Goal: Information Seeking & Learning: Learn about a topic

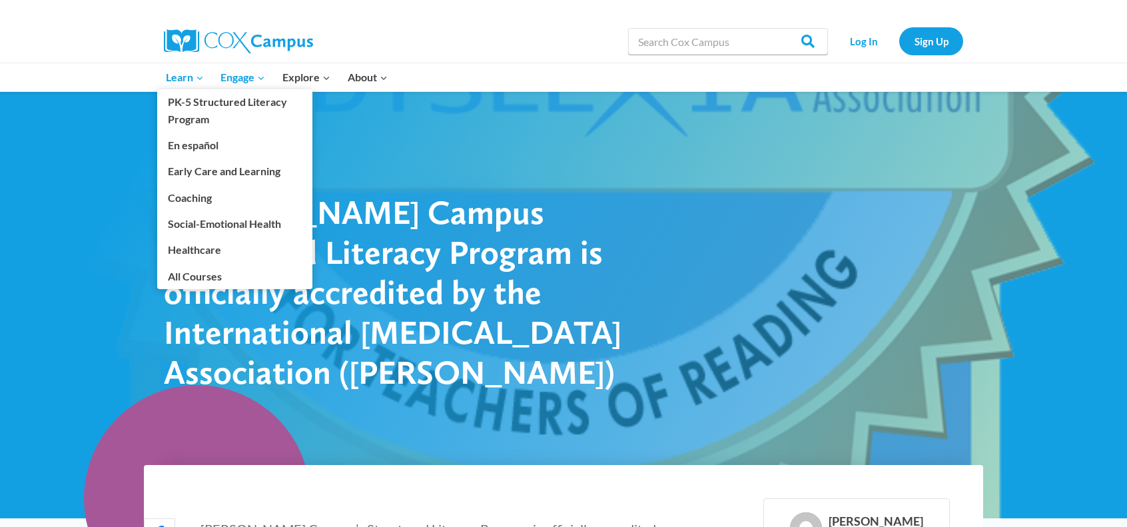
click at [180, 77] on span "Learn Expand" at bounding box center [185, 77] width 38 height 17
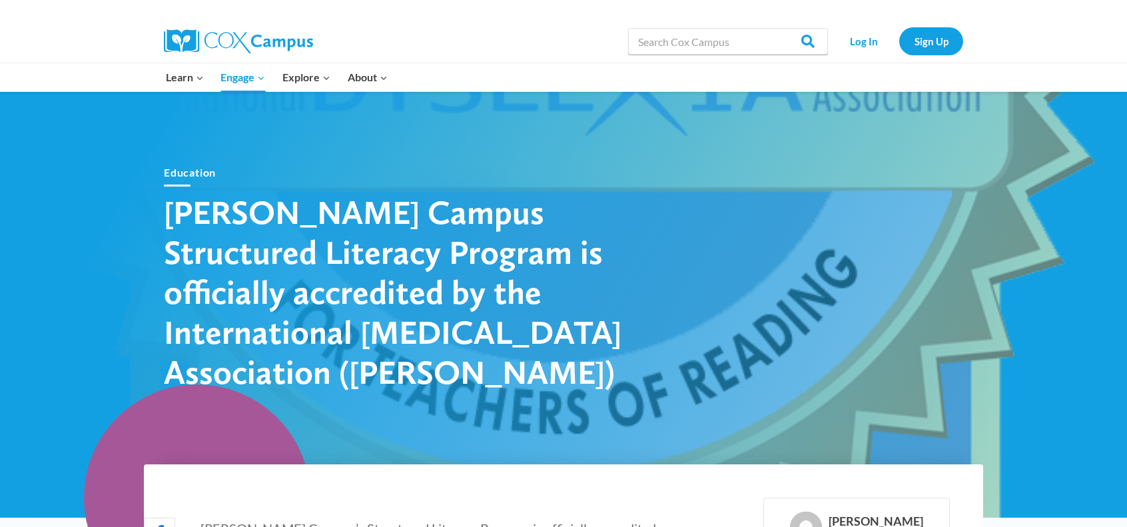
click at [257, 42] on img at bounding box center [238, 41] width 149 height 24
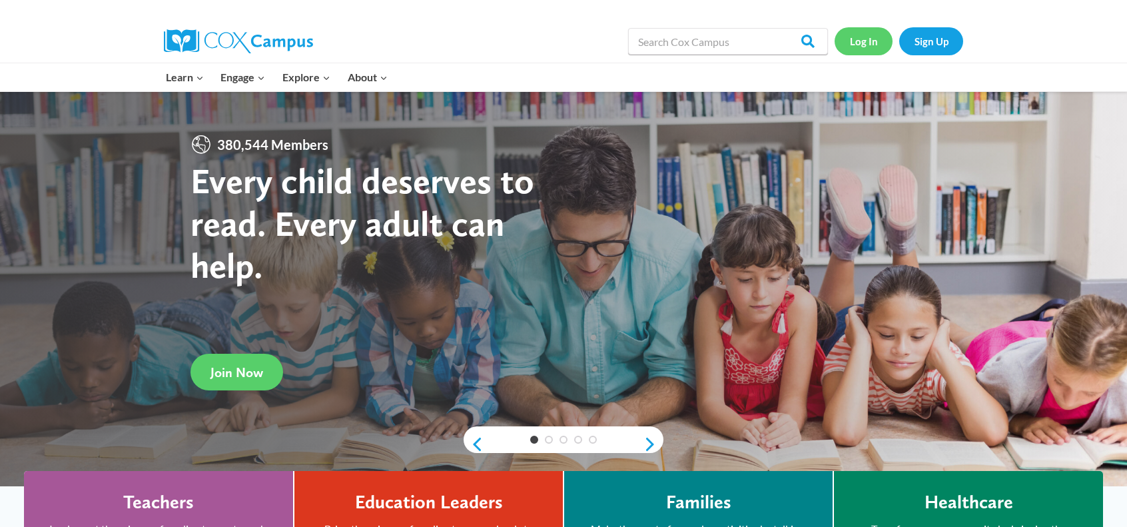
click at [859, 45] on link "Log In" at bounding box center [864, 40] width 58 height 27
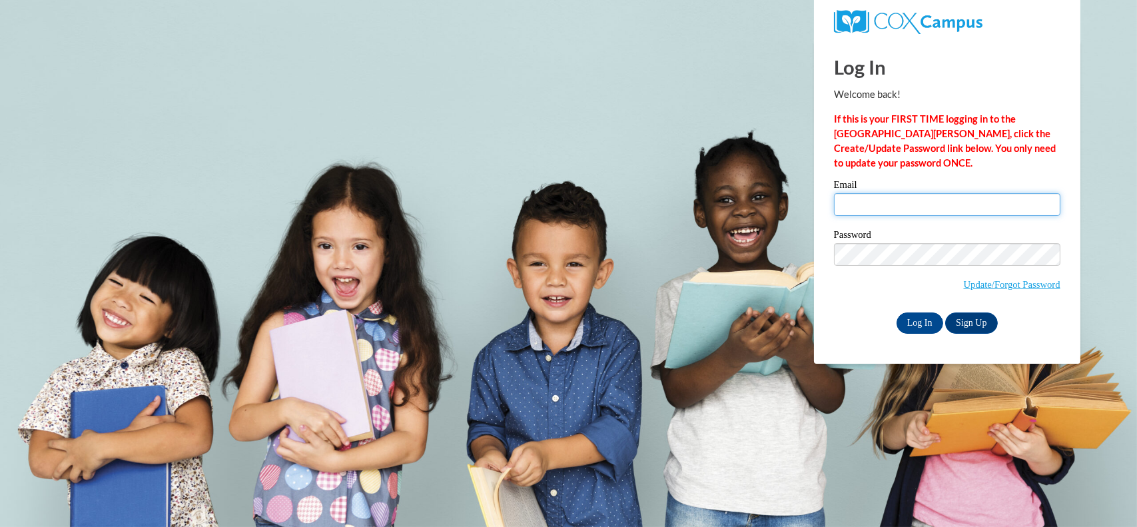
click at [925, 199] on input "Email" at bounding box center [947, 204] width 227 height 23
type input "jjaeger@stmonica.school"
click at [952, 238] on label "Password" at bounding box center [947, 236] width 227 height 13
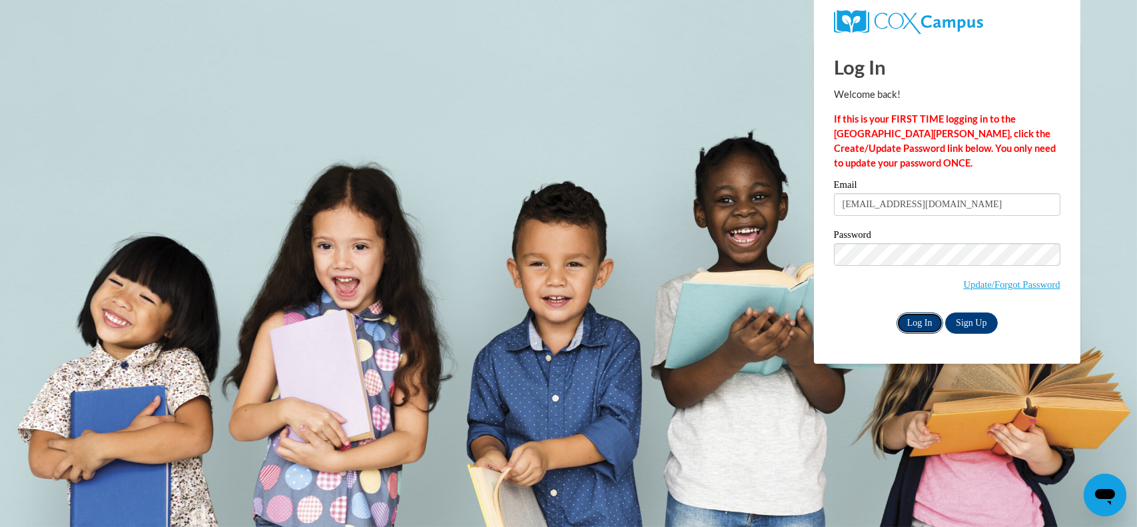
click at [909, 323] on input "Log In" at bounding box center [920, 322] width 47 height 21
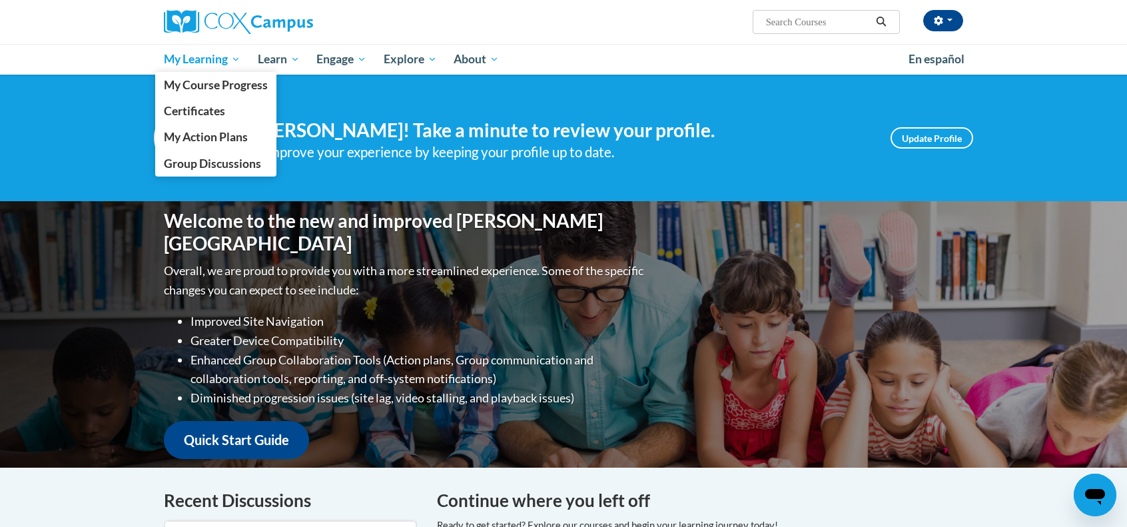
click at [204, 59] on span "My Learning" at bounding box center [202, 59] width 77 height 16
click at [237, 137] on span "My Action Plans" at bounding box center [206, 137] width 84 height 14
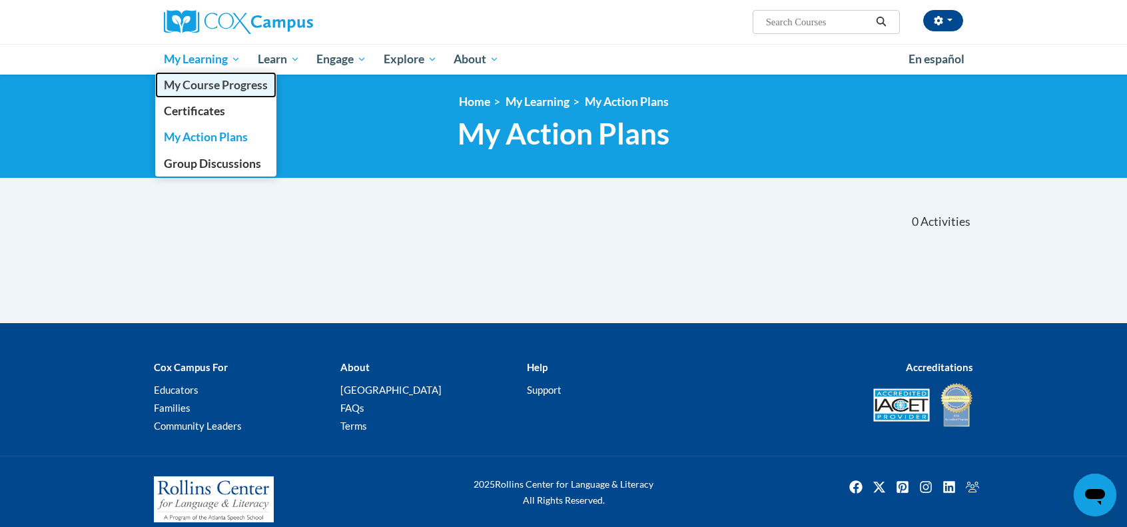
click at [207, 79] on span "My Course Progress" at bounding box center [216, 85] width 104 height 14
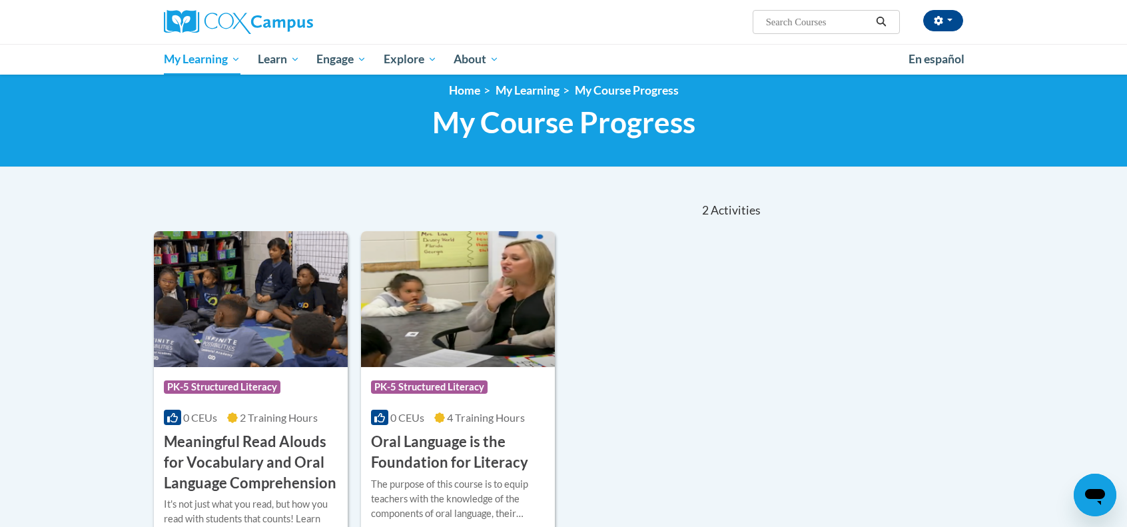
scroll to position [11, 0]
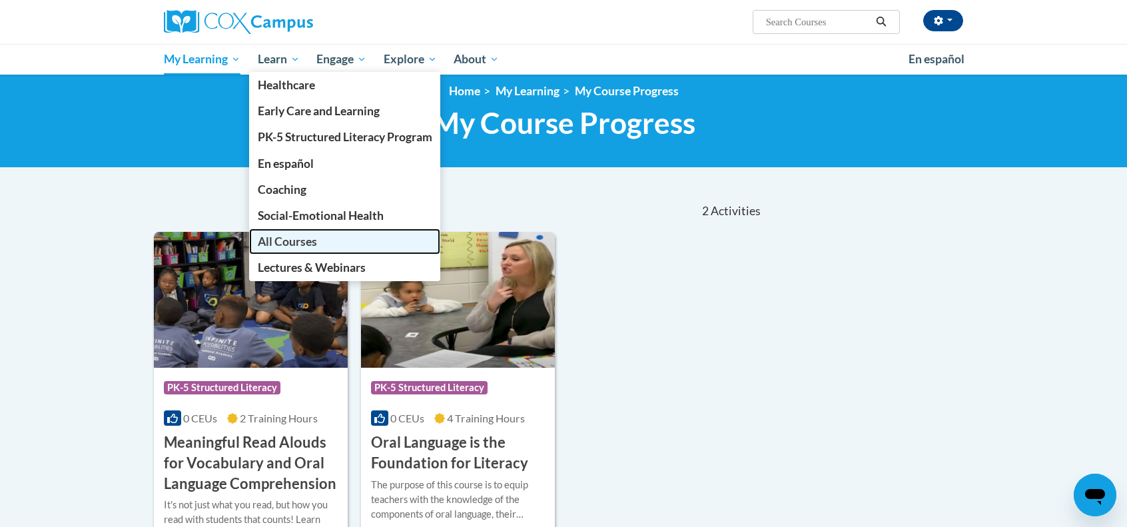
click at [324, 250] on link "All Courses" at bounding box center [345, 242] width 192 height 26
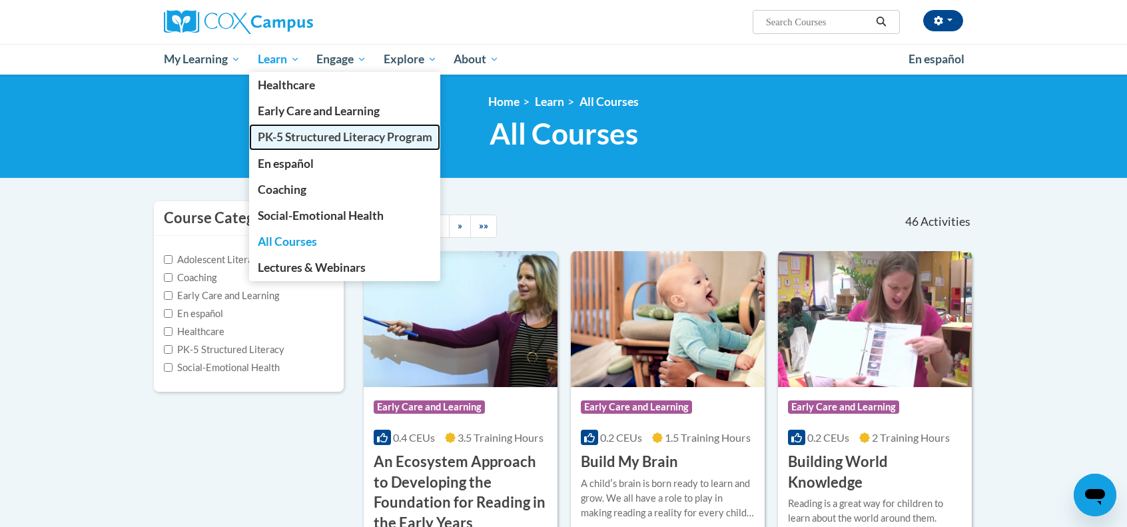
click at [317, 141] on span "PK-5 Structured Literacy Program" at bounding box center [345, 137] width 175 height 14
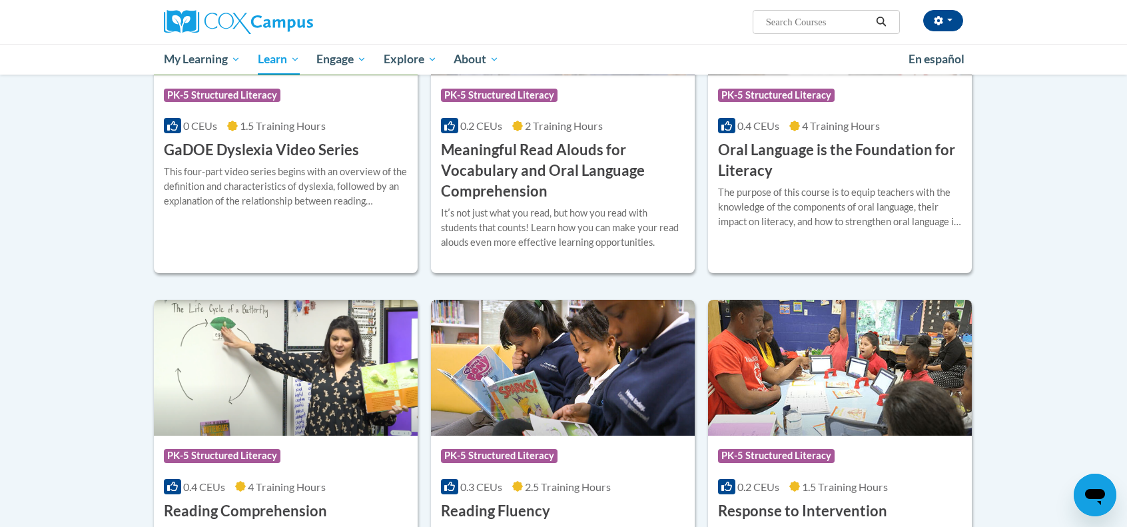
scroll to position [961, 0]
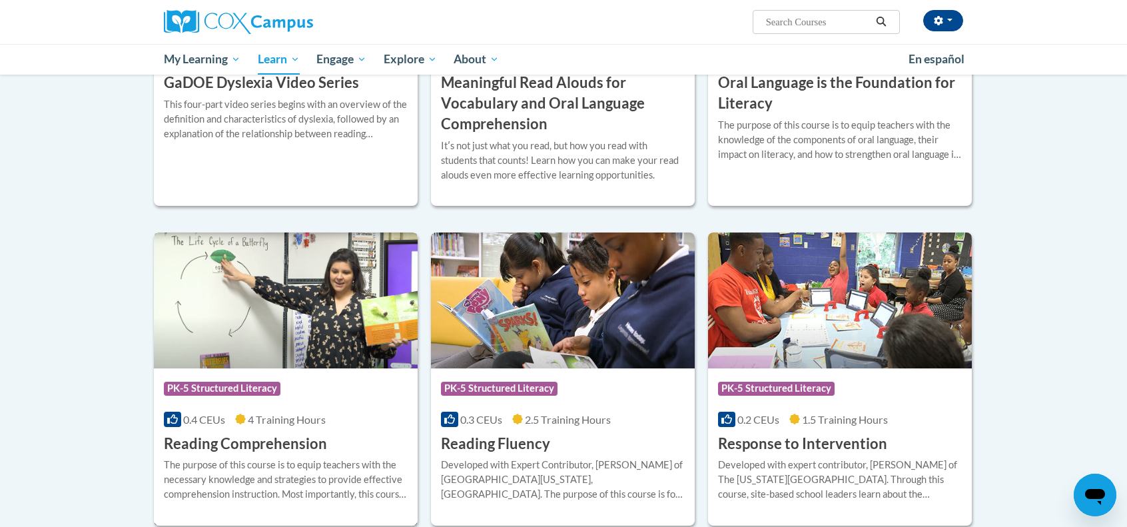
click at [275, 296] on img at bounding box center [286, 301] width 264 height 136
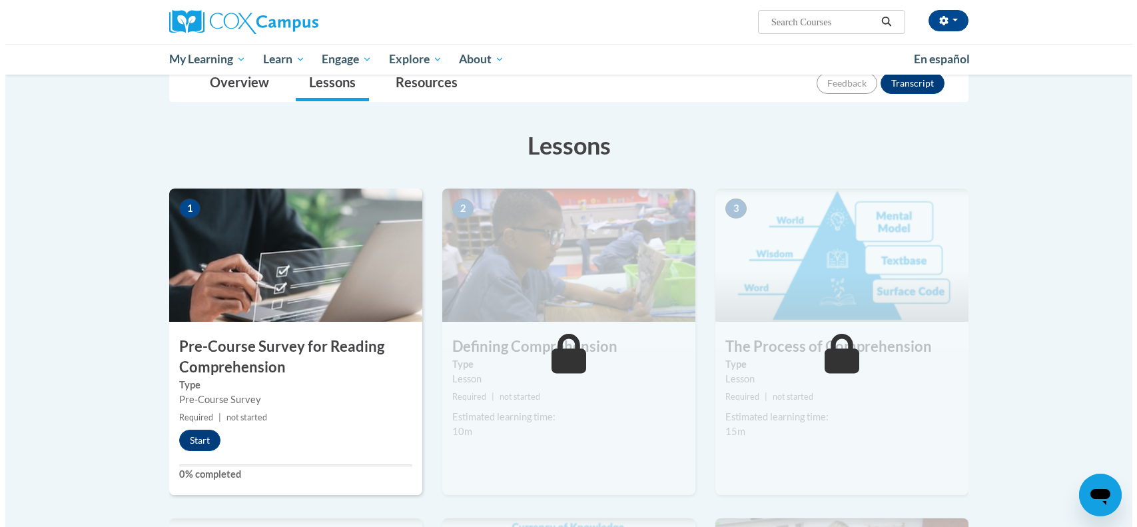
scroll to position [160, 0]
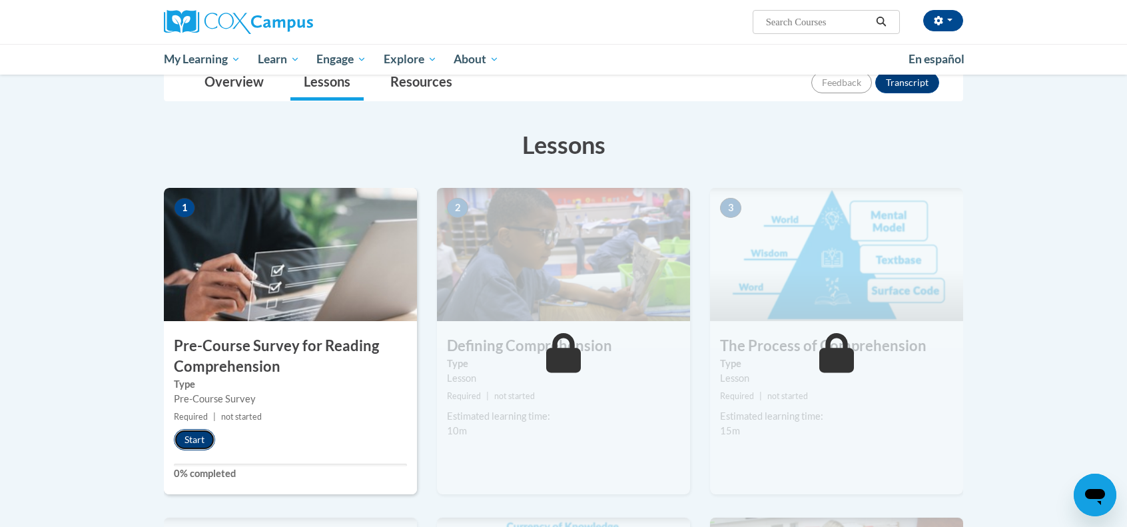
click at [197, 441] on button "Start" at bounding box center [194, 439] width 41 height 21
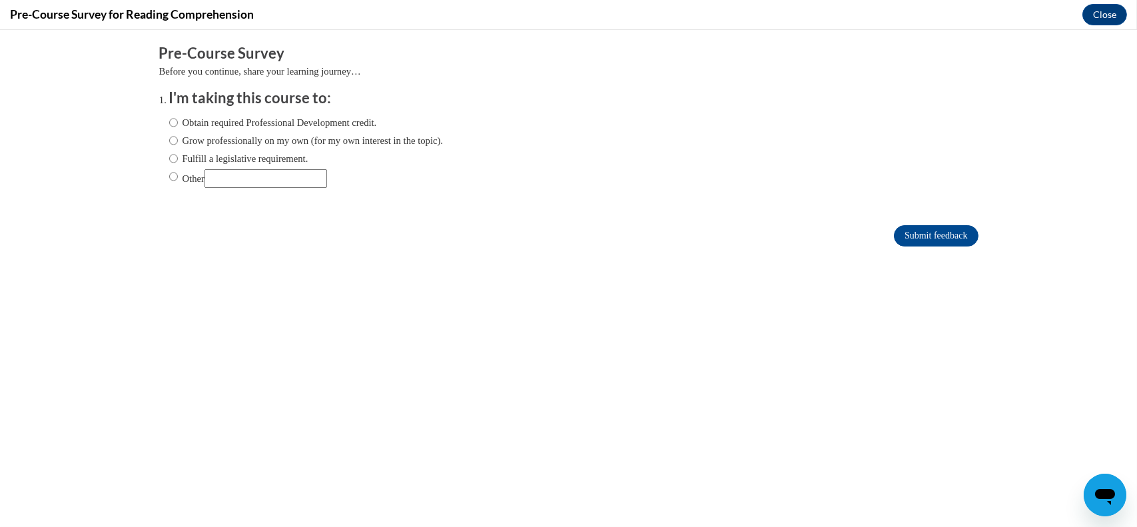
scroll to position [0, 0]
click at [169, 125] on input "Obtain required Professional Development credit." at bounding box center [173, 122] width 9 height 15
radio input "true"
click at [169, 141] on input "Grow professionally on my own (for my own interest in the topic)." at bounding box center [173, 140] width 9 height 15
radio input "true"
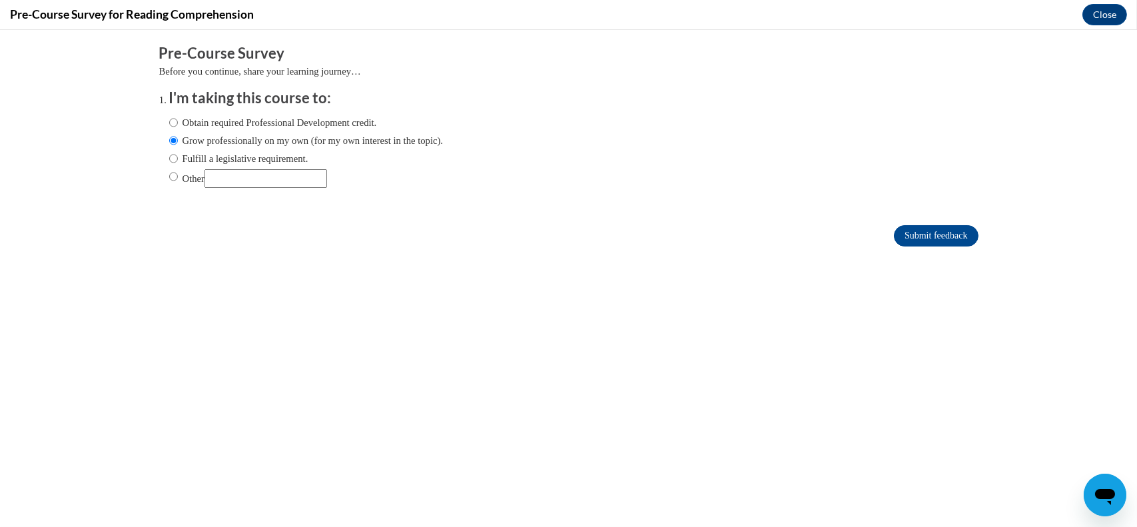
click at [159, 117] on ol "I'm taking this course to: Obtain required Professional Development credit. Gro…" at bounding box center [569, 148] width 820 height 121
click at [169, 120] on label "Obtain required Professional Development credit." at bounding box center [273, 122] width 208 height 15
click at [169, 120] on input "Obtain required Professional Development credit." at bounding box center [173, 122] width 9 height 15
radio input "true"
click at [945, 237] on input "Submit feedback" at bounding box center [936, 235] width 84 height 21
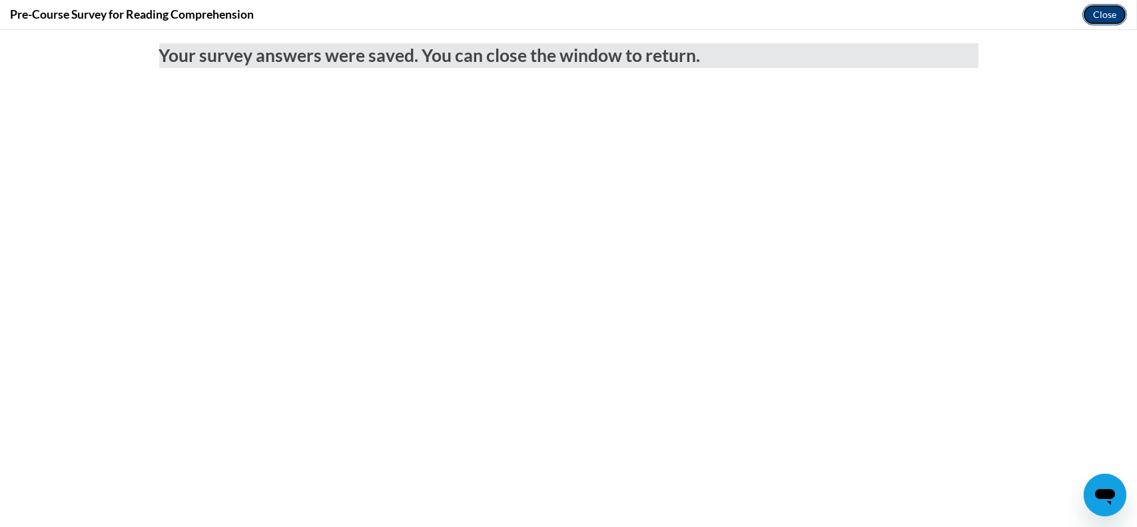
click at [1101, 7] on button "Close" at bounding box center [1105, 14] width 45 height 21
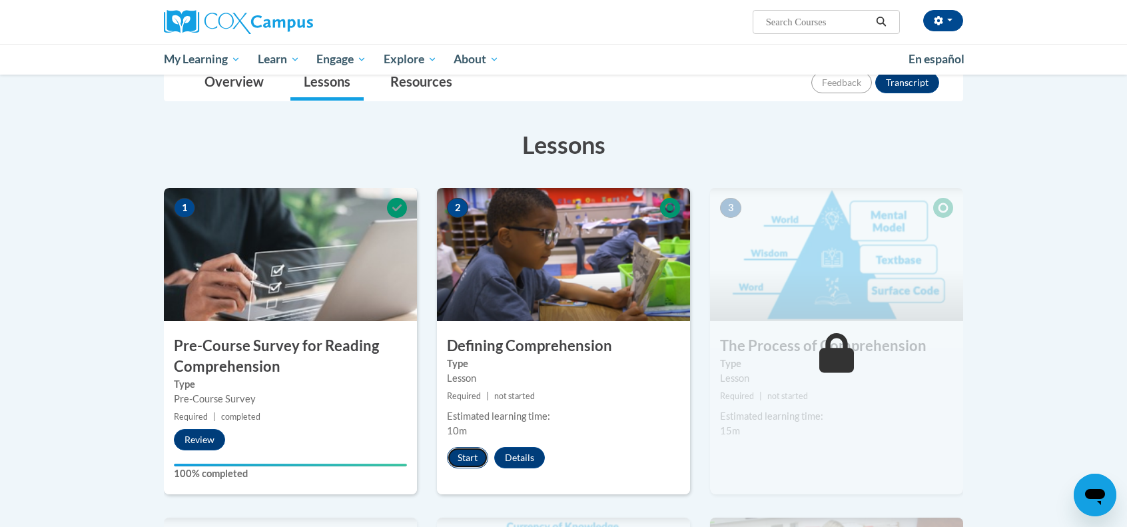
click at [461, 452] on button "Start" at bounding box center [467, 457] width 41 height 21
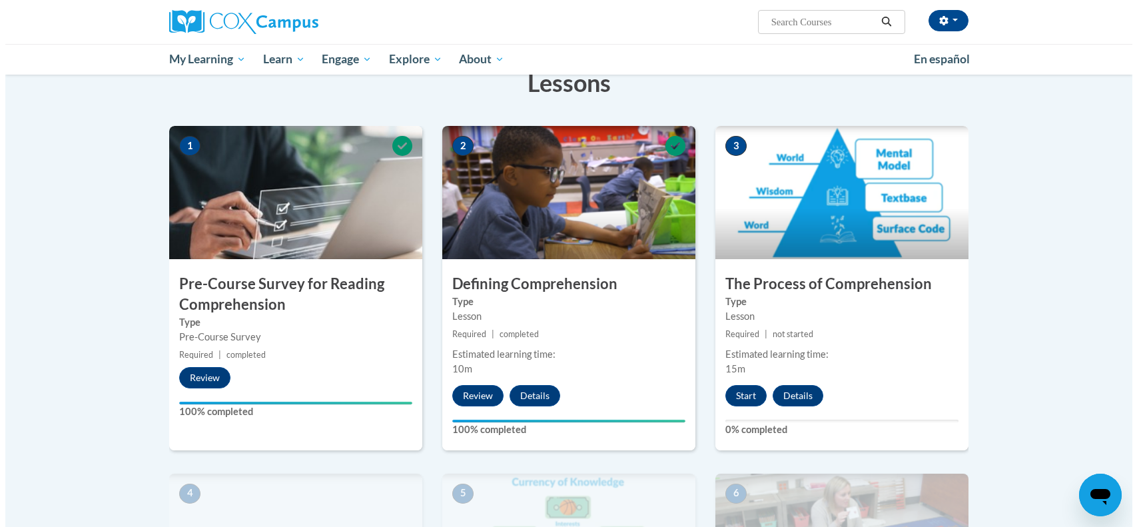
scroll to position [225, 0]
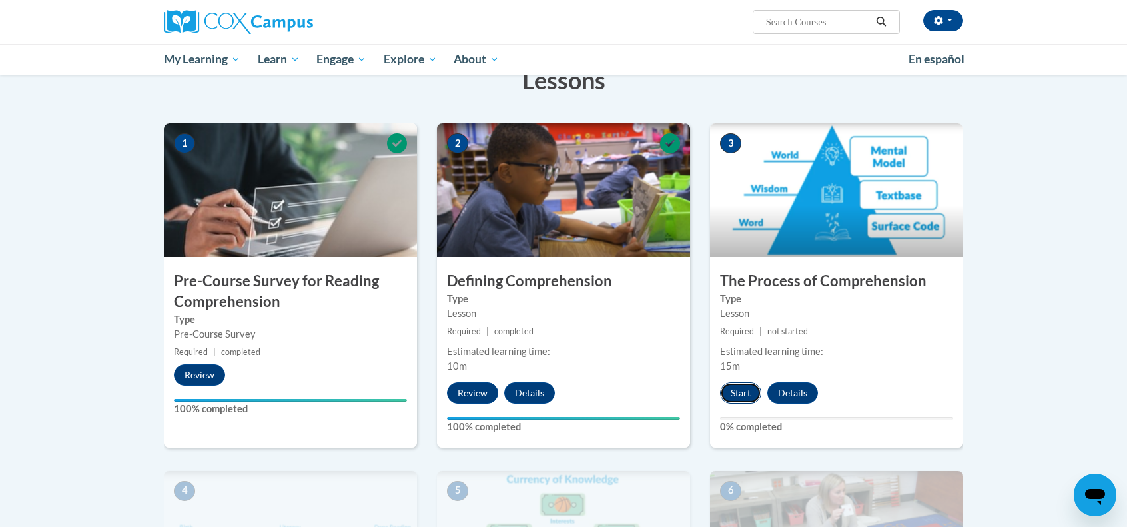
click at [731, 399] on button "Start" at bounding box center [740, 392] width 41 height 21
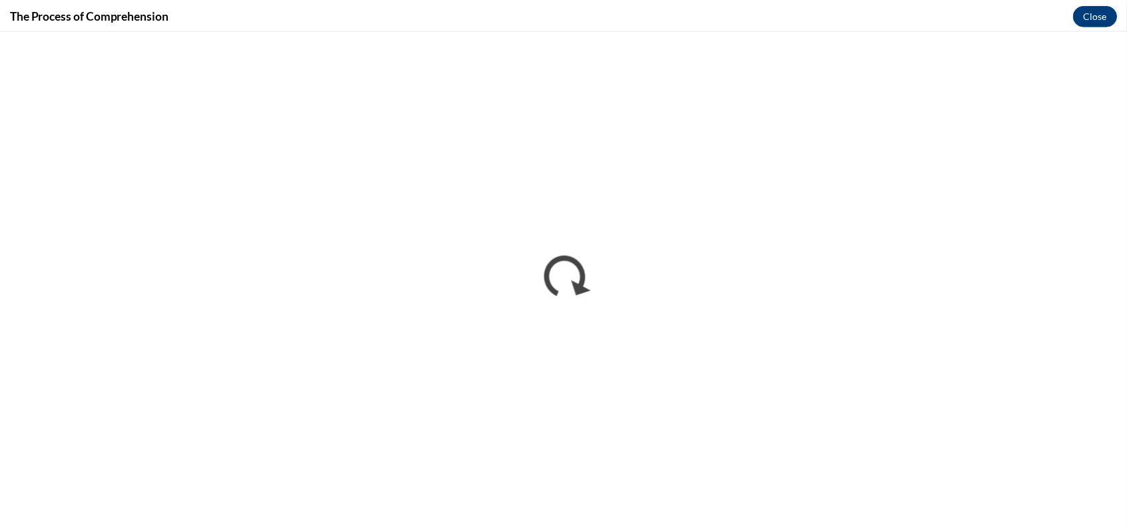
scroll to position [0, 0]
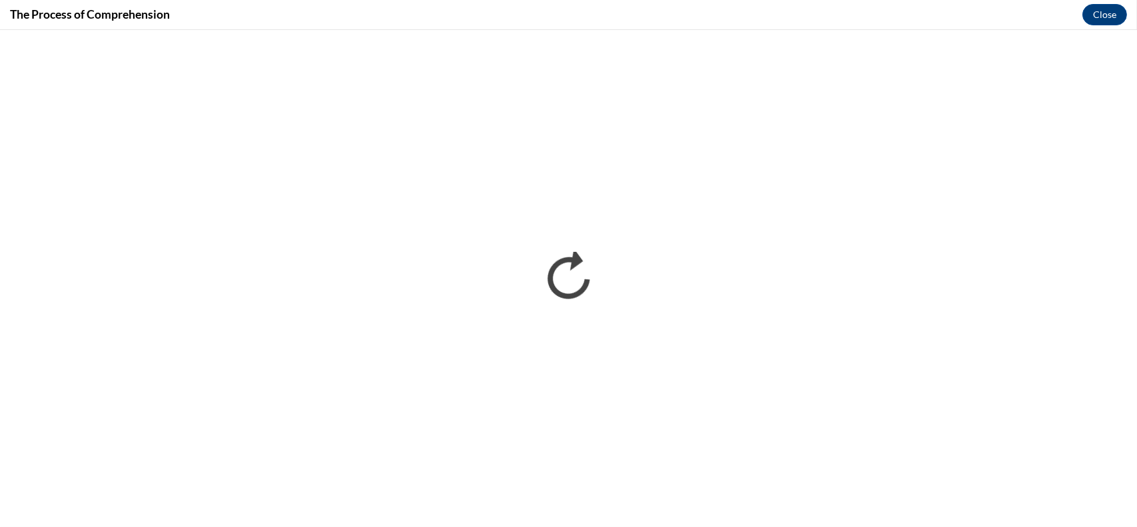
click at [1079, 29] on div "The Process of Comprehension Close" at bounding box center [568, 15] width 1137 height 30
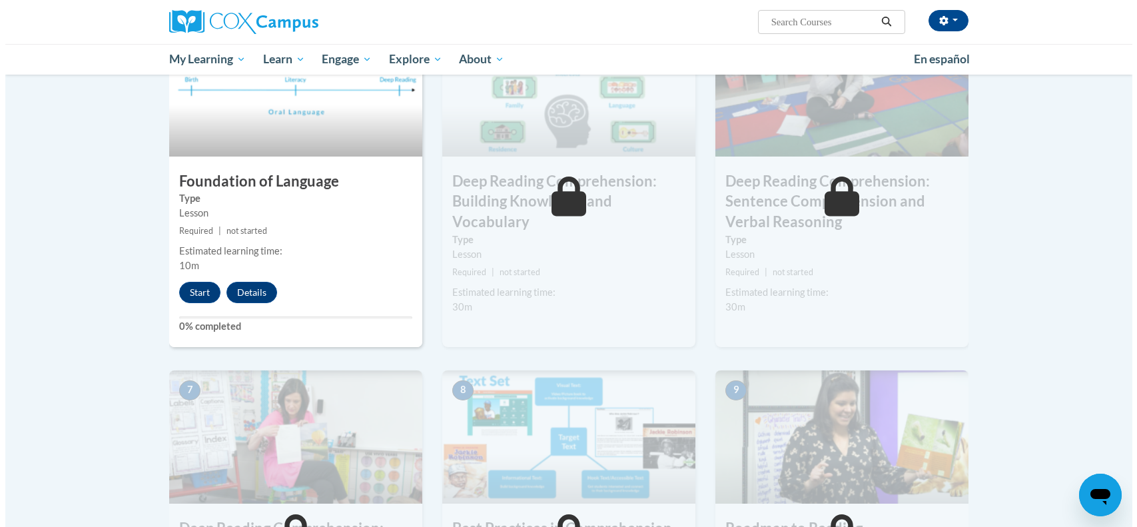
scroll to position [676, 0]
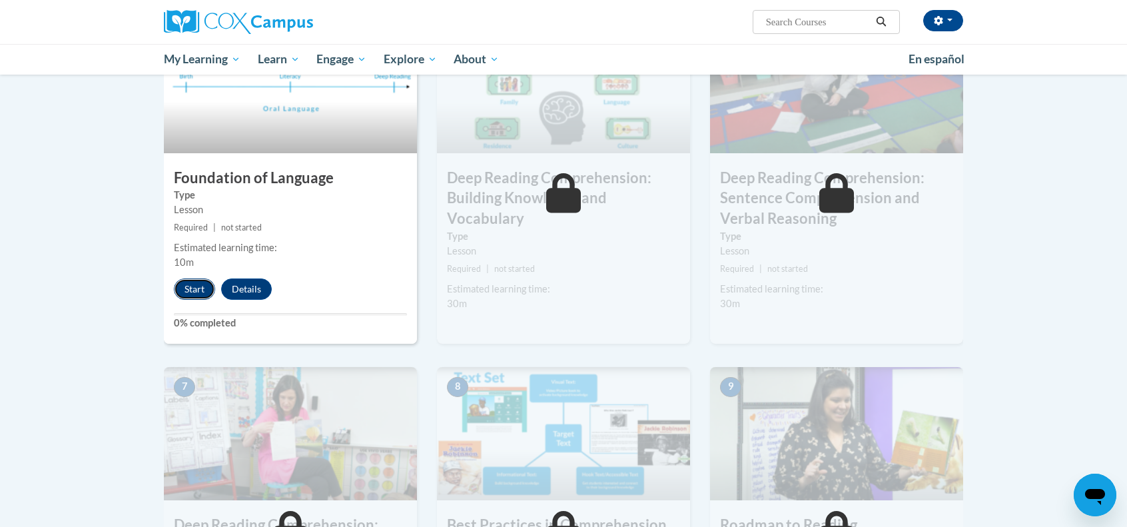
click at [194, 296] on button "Start" at bounding box center [194, 289] width 41 height 21
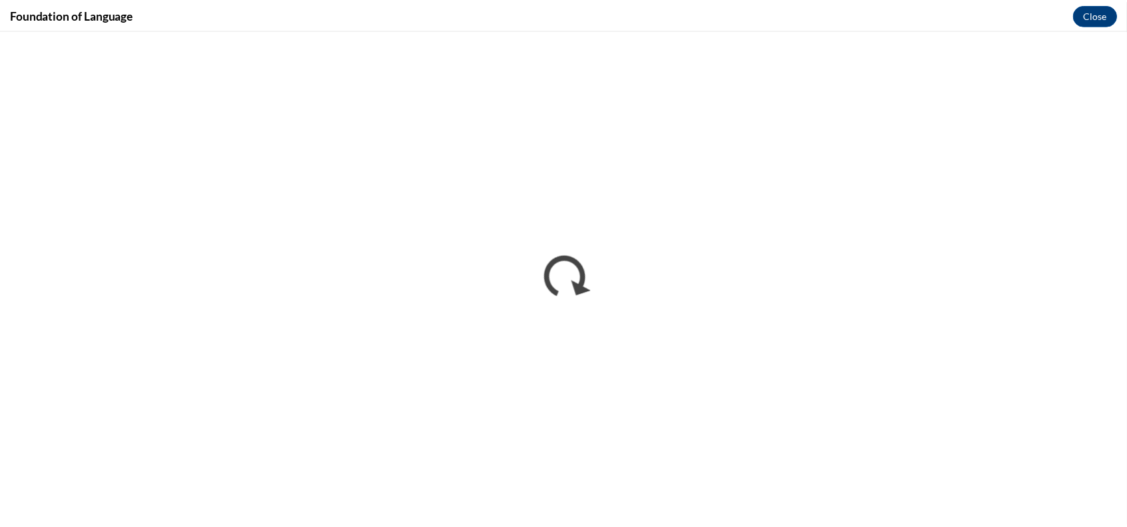
scroll to position [0, 0]
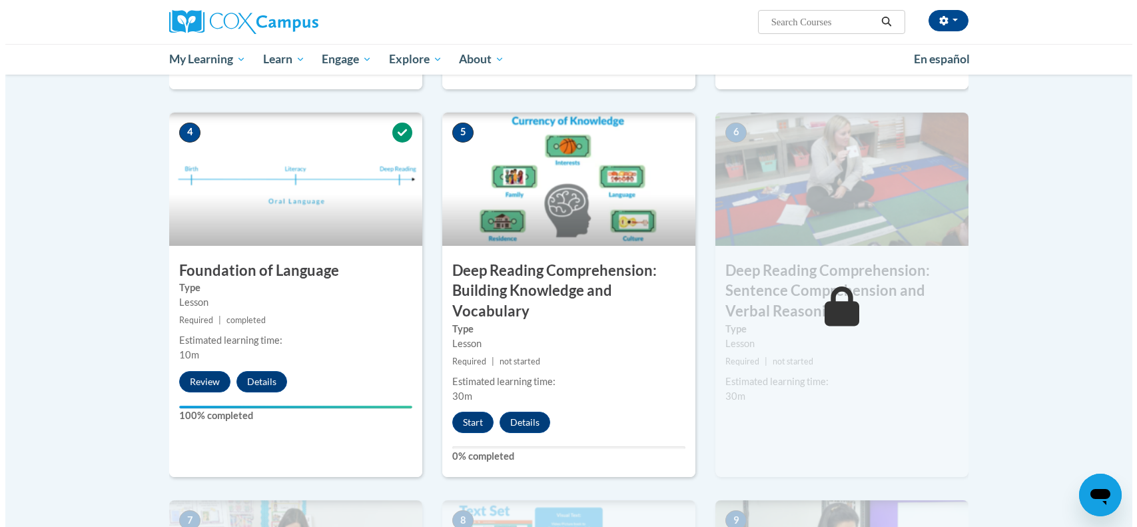
scroll to position [733, 0]
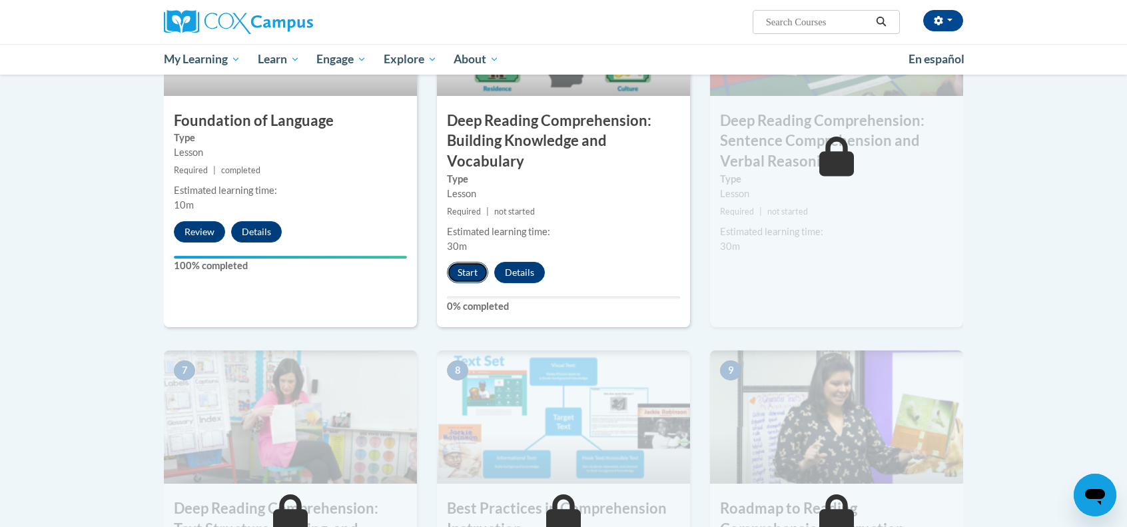
click at [474, 282] on button "Start" at bounding box center [467, 272] width 41 height 21
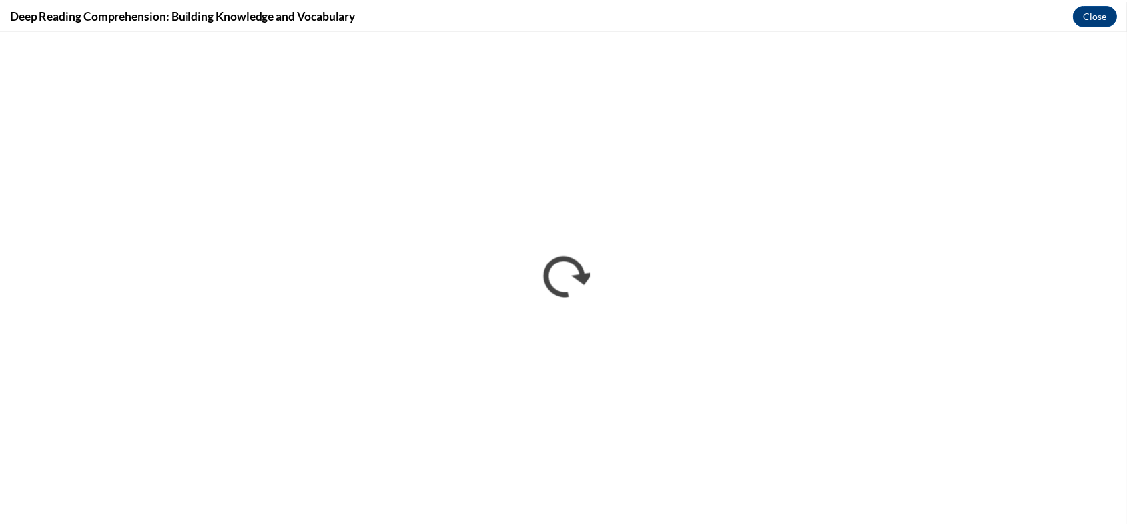
scroll to position [0, 0]
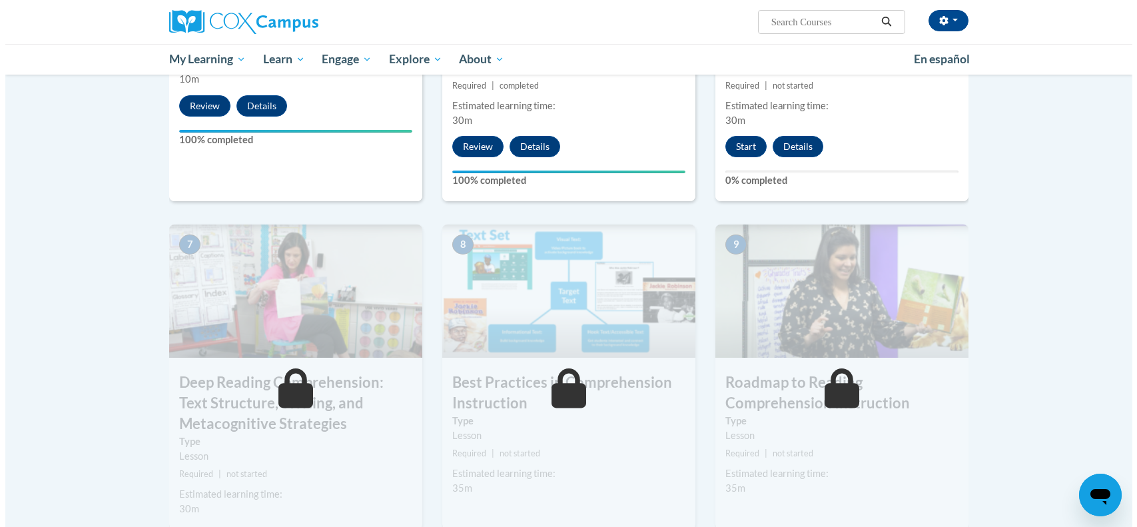
scroll to position [879, 0]
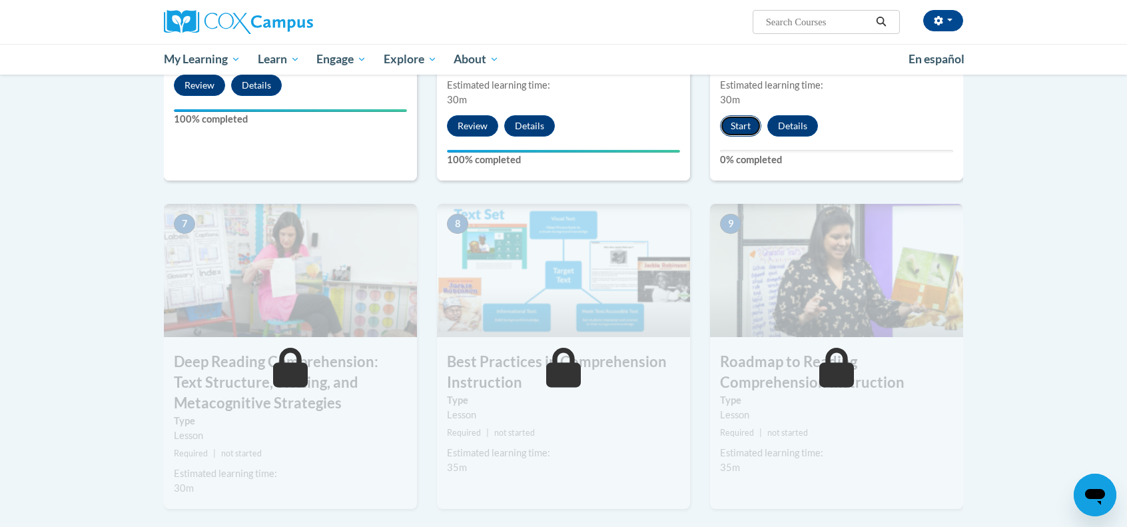
click at [744, 117] on button "Start" at bounding box center [740, 125] width 41 height 21
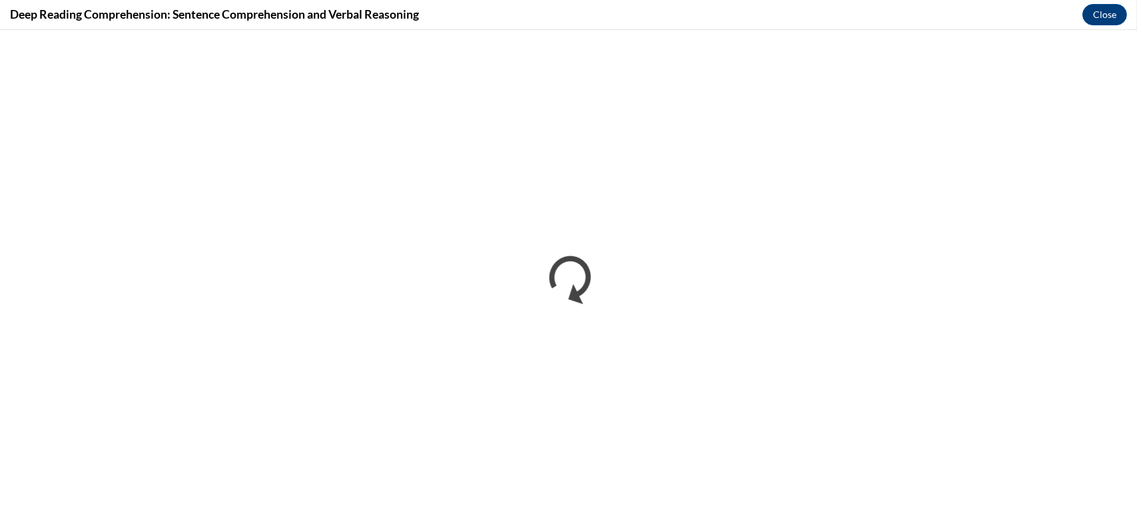
scroll to position [0, 0]
